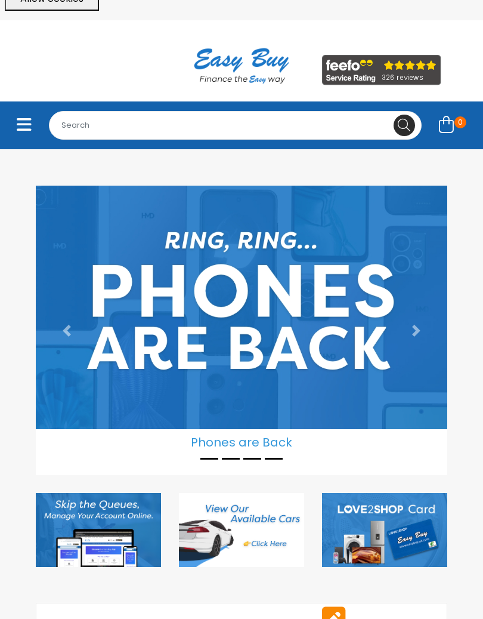
scroll to position [51, 0]
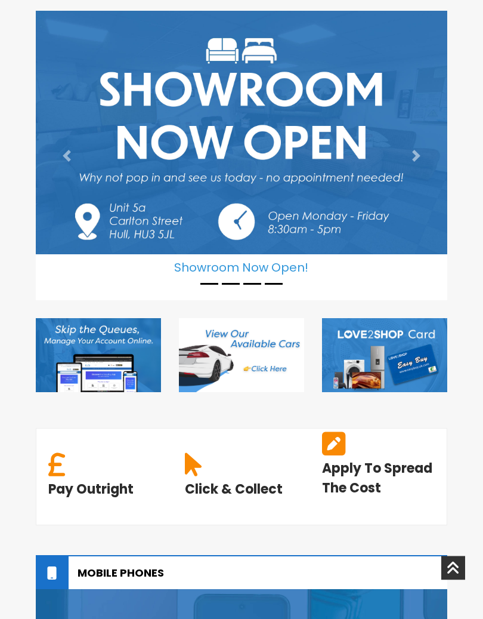
scroll to position [219, 0]
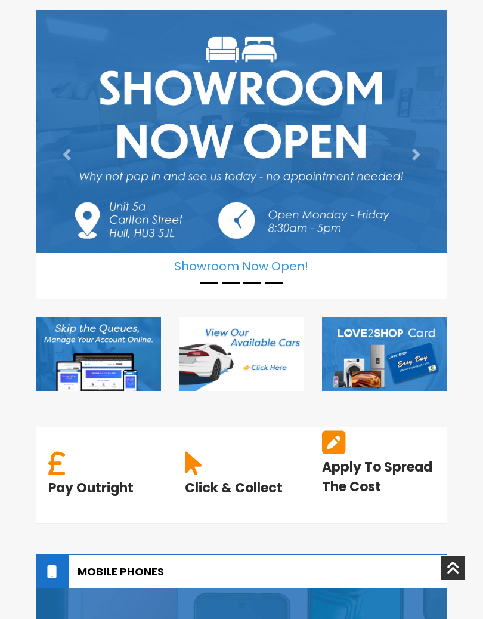
click at [423, 488] on h6 "Apply To Spread The Cost" at bounding box center [378, 476] width 113 height 39
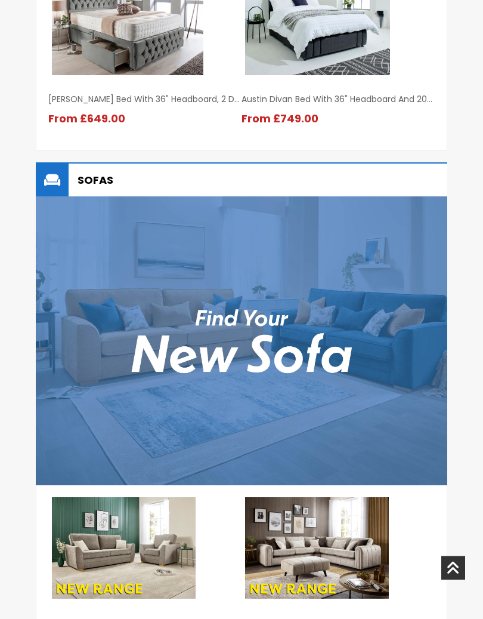
scroll to position [1672, 0]
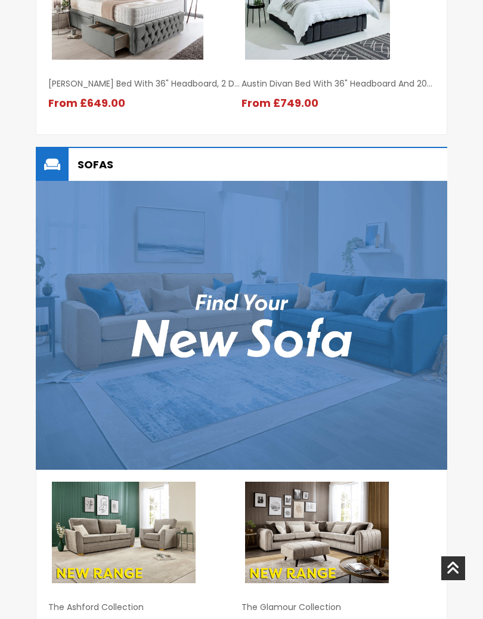
click at [364, 377] on img at bounding box center [242, 325] width 412 height 288
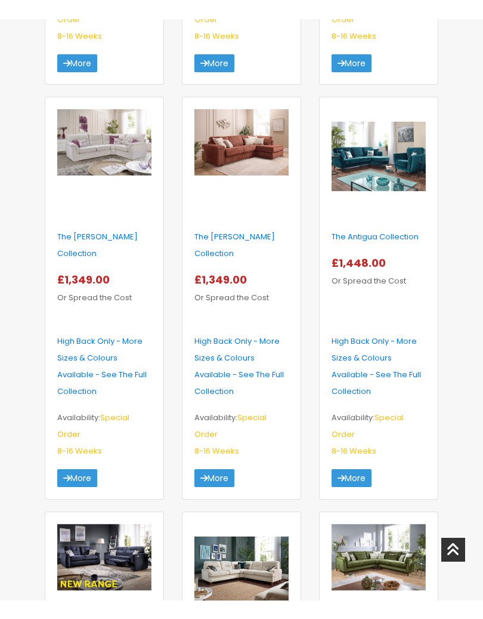
scroll to position [1160, 0]
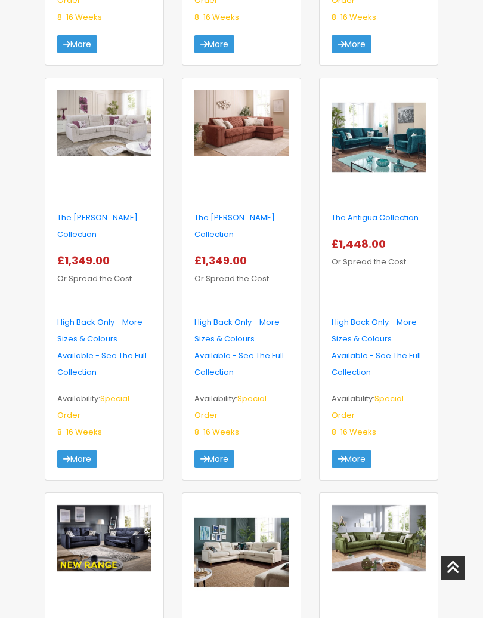
click at [216, 450] on link "More" at bounding box center [214, 459] width 40 height 18
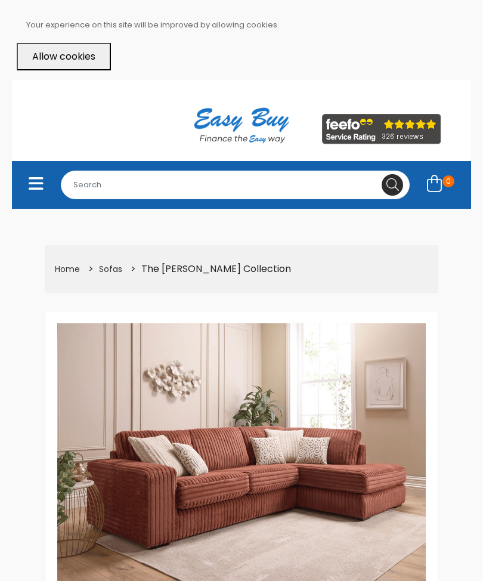
select select "104"
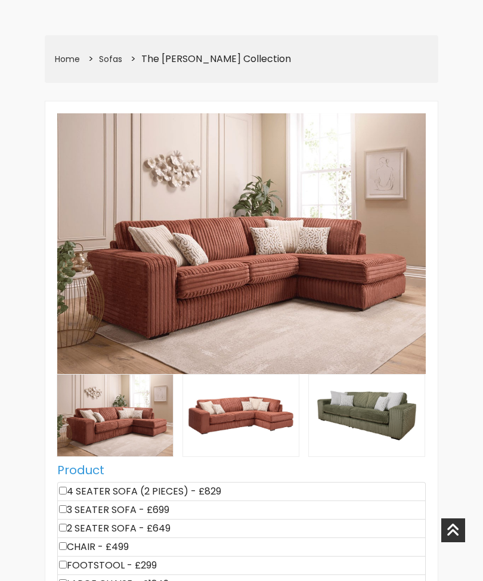
scroll to position [204, 0]
